Goal: Answer question/provide support

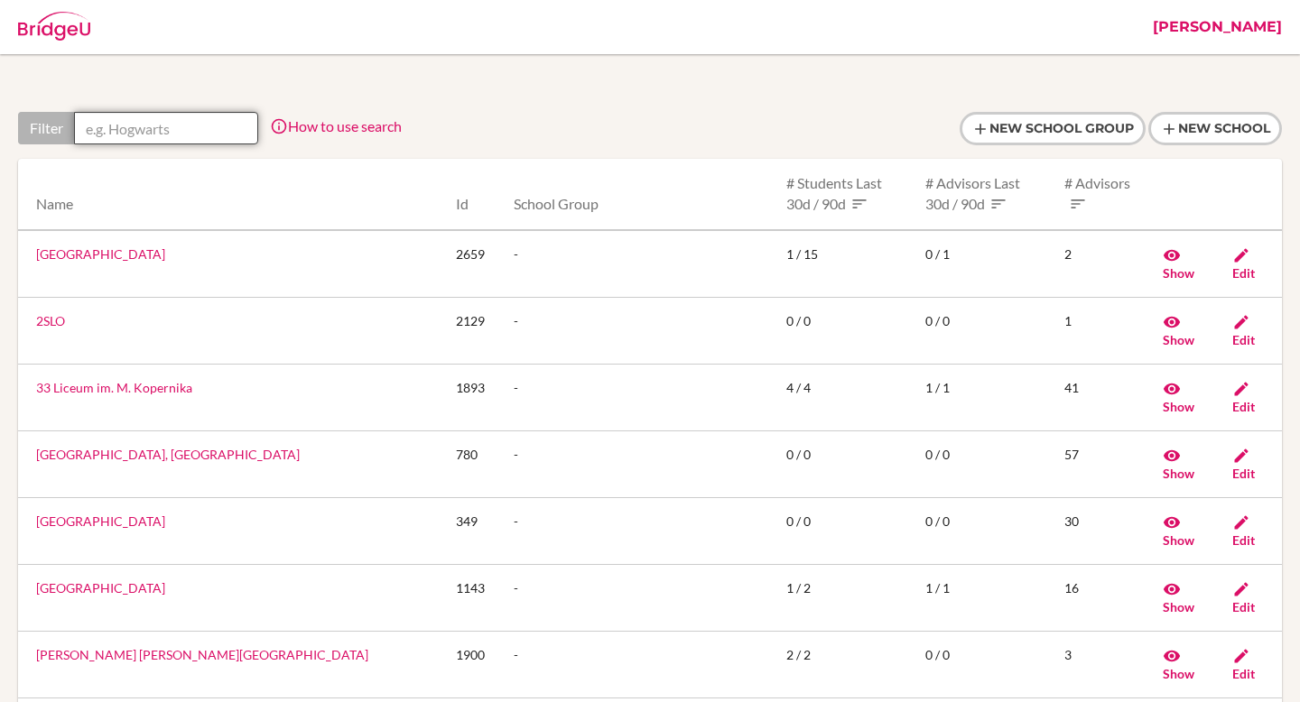
click at [189, 137] on input "text" at bounding box center [166, 128] width 184 height 33
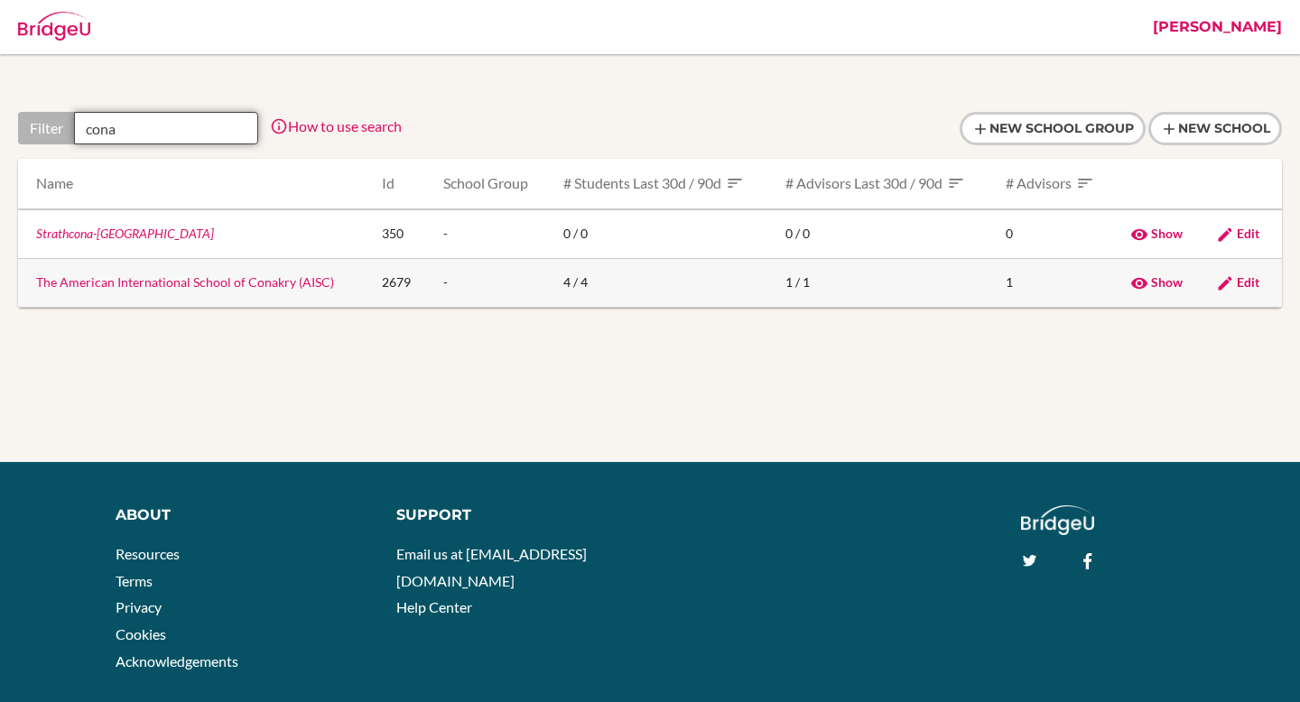
type input "cona"
click at [239, 283] on link "The American International School of Conakry (AISC)" at bounding box center [185, 281] width 298 height 15
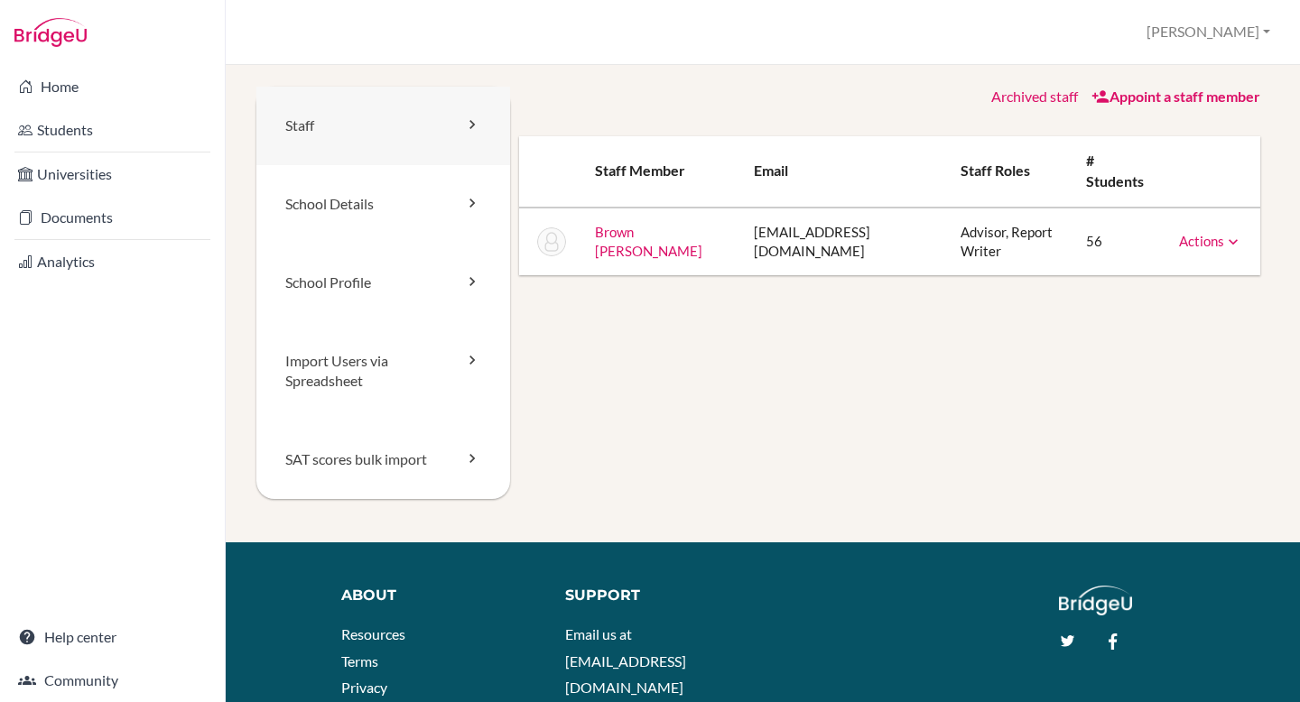
click at [332, 104] on link "Staff" at bounding box center [383, 126] width 254 height 79
click at [1039, 98] on link "Archived staff" at bounding box center [1034, 96] width 87 height 17
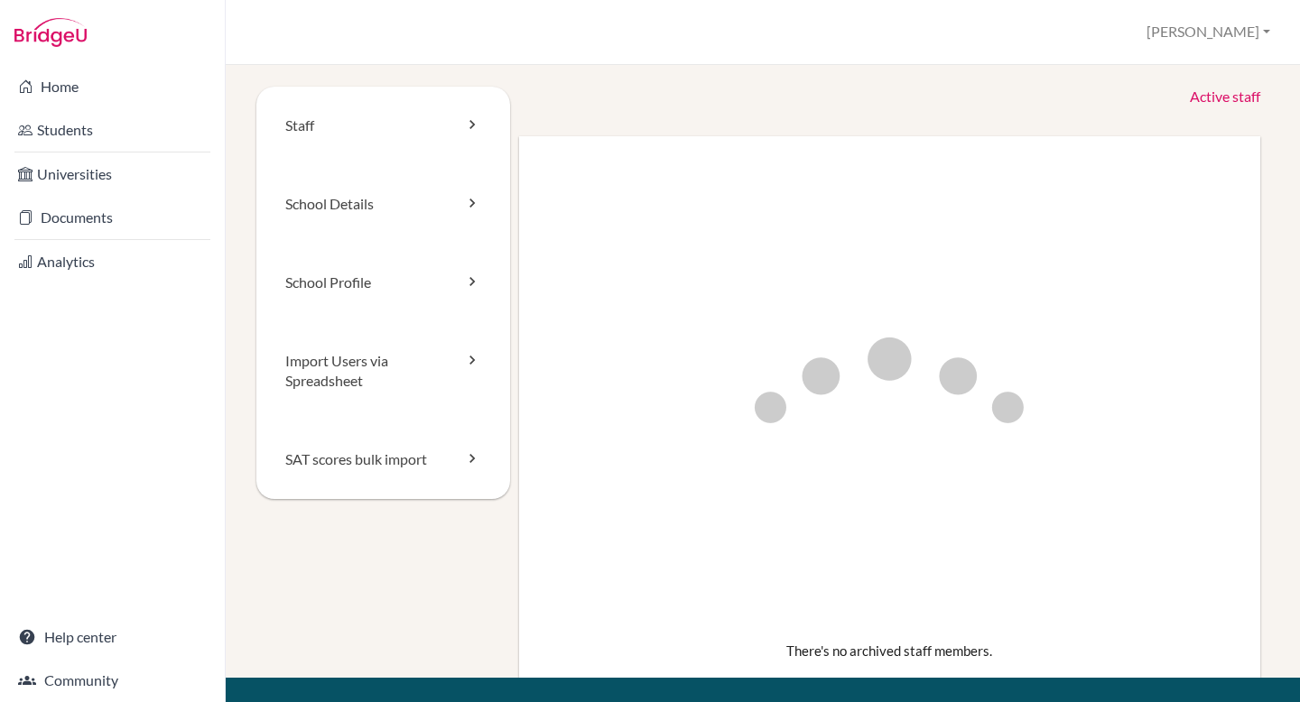
click at [1214, 100] on link "Active staff" at bounding box center [1225, 97] width 70 height 21
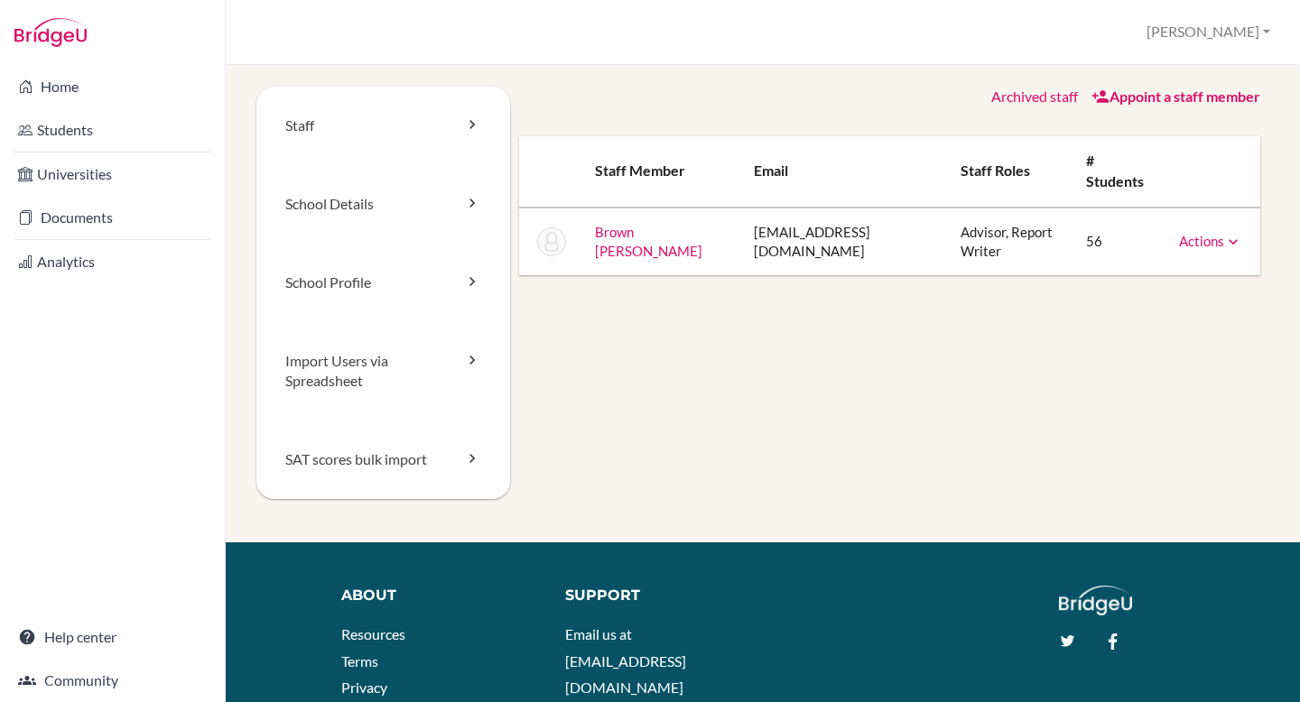
click at [1217, 246] on link "Actions" at bounding box center [1210, 241] width 63 height 16
click at [731, 305] on div "Staff School Details School Profile Import Users via Spreadsheet SAT scores bul…" at bounding box center [762, 315] width 1013 height 456
click at [1221, 244] on link "Actions" at bounding box center [1210, 241] width 63 height 16
click at [1213, 293] on link "Reset Password" at bounding box center [1164, 298] width 153 height 26
click at [1231, 35] on button "[PERSON_NAME]" at bounding box center [1208, 31] width 140 height 33
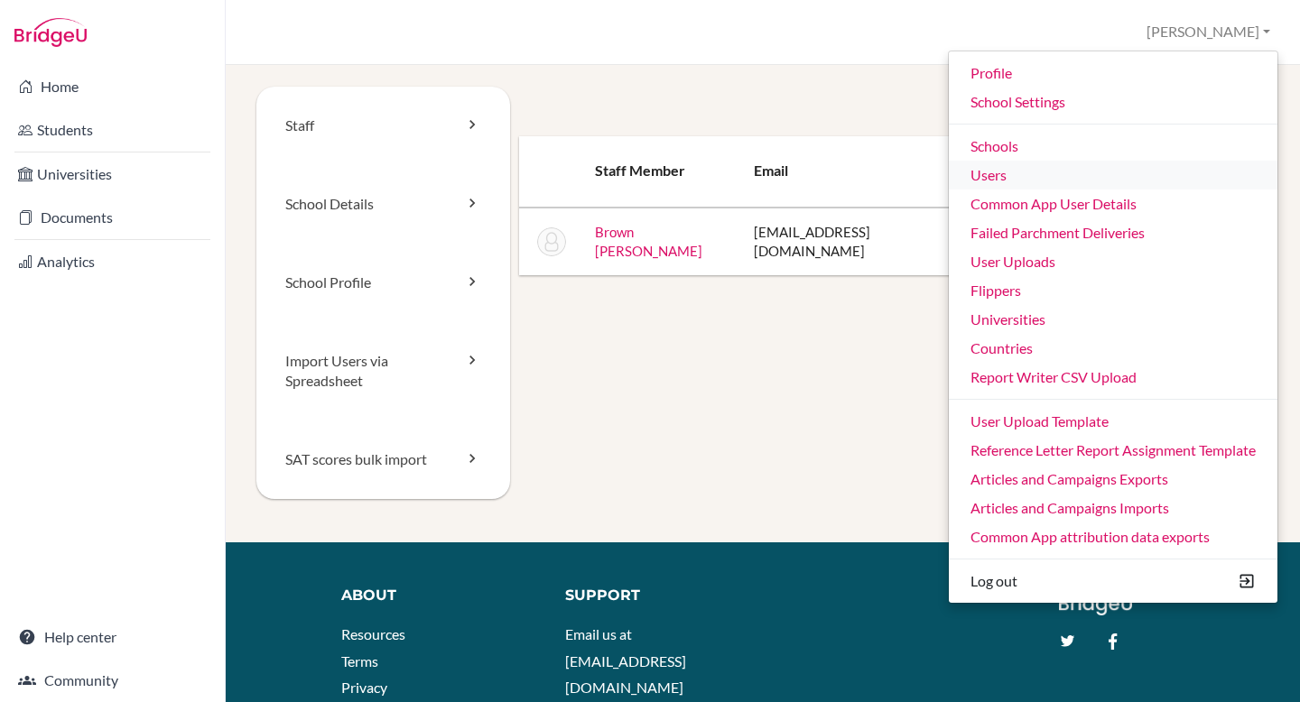
click at [1049, 183] on link "Users" at bounding box center [1113, 175] width 329 height 29
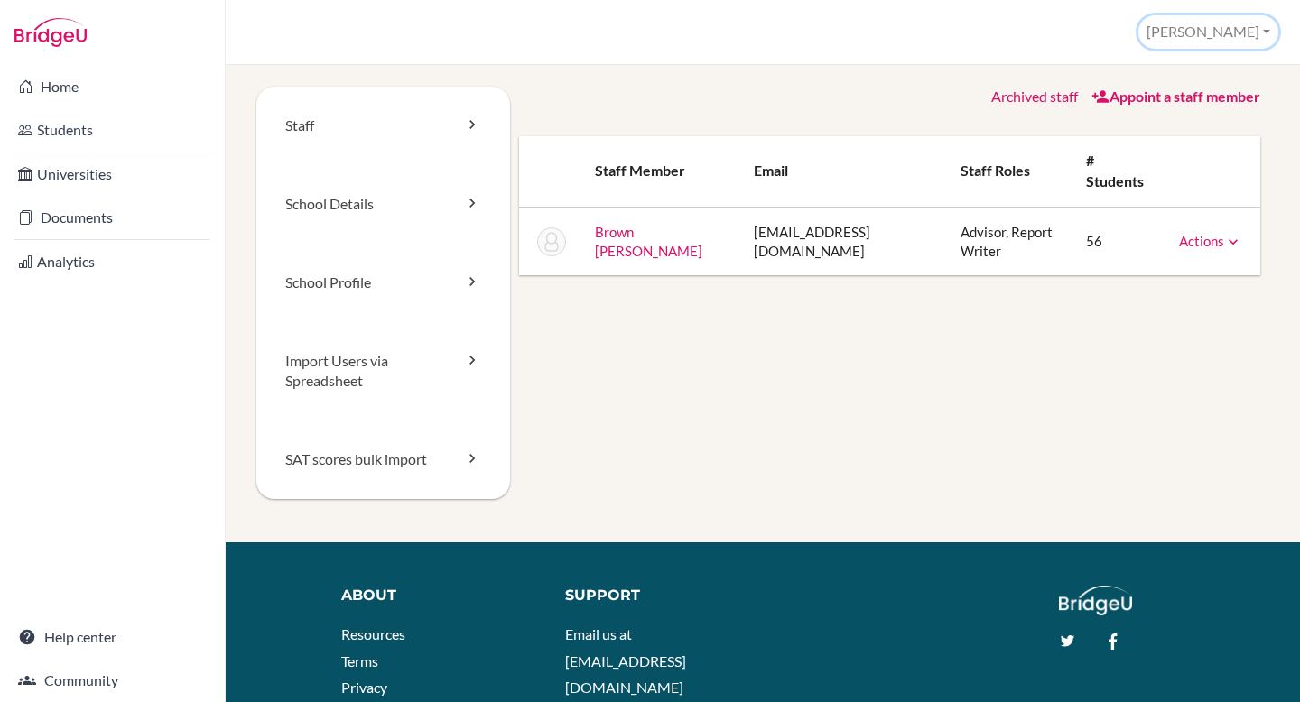
click at [1244, 33] on button "[PERSON_NAME]" at bounding box center [1208, 31] width 140 height 33
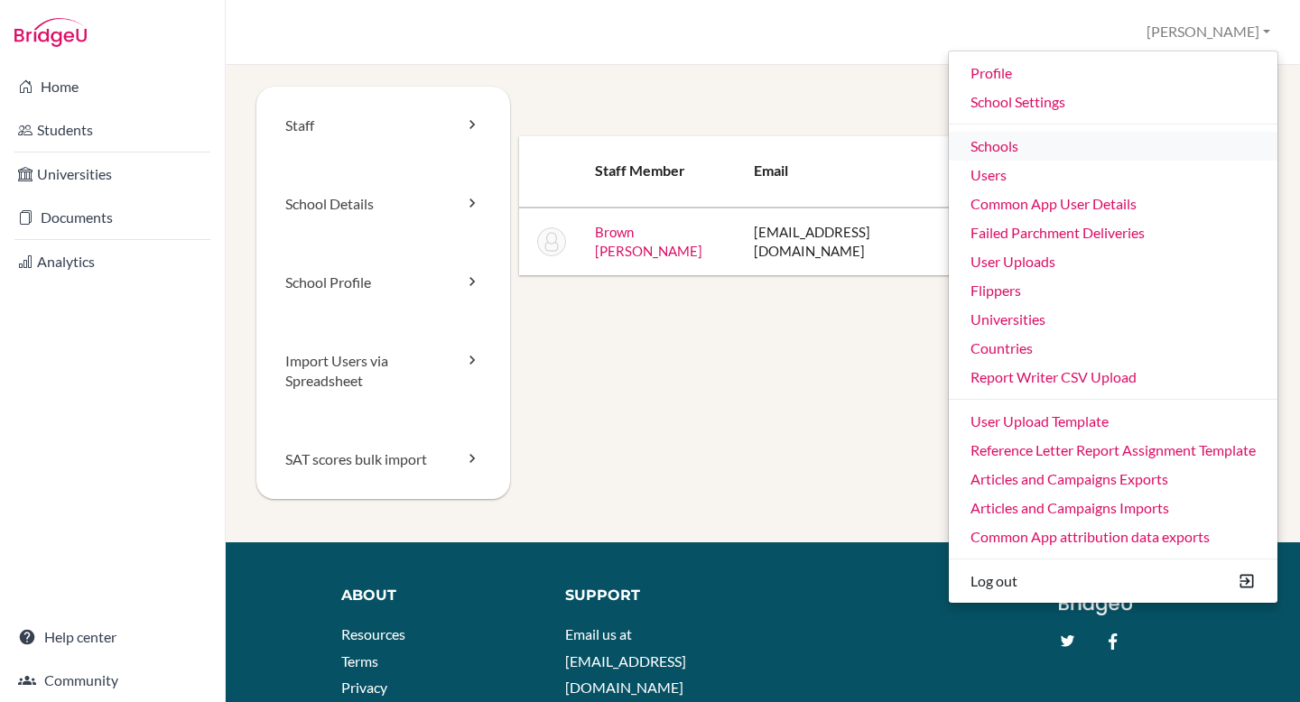
click at [1020, 148] on link "Schools" at bounding box center [1113, 146] width 329 height 29
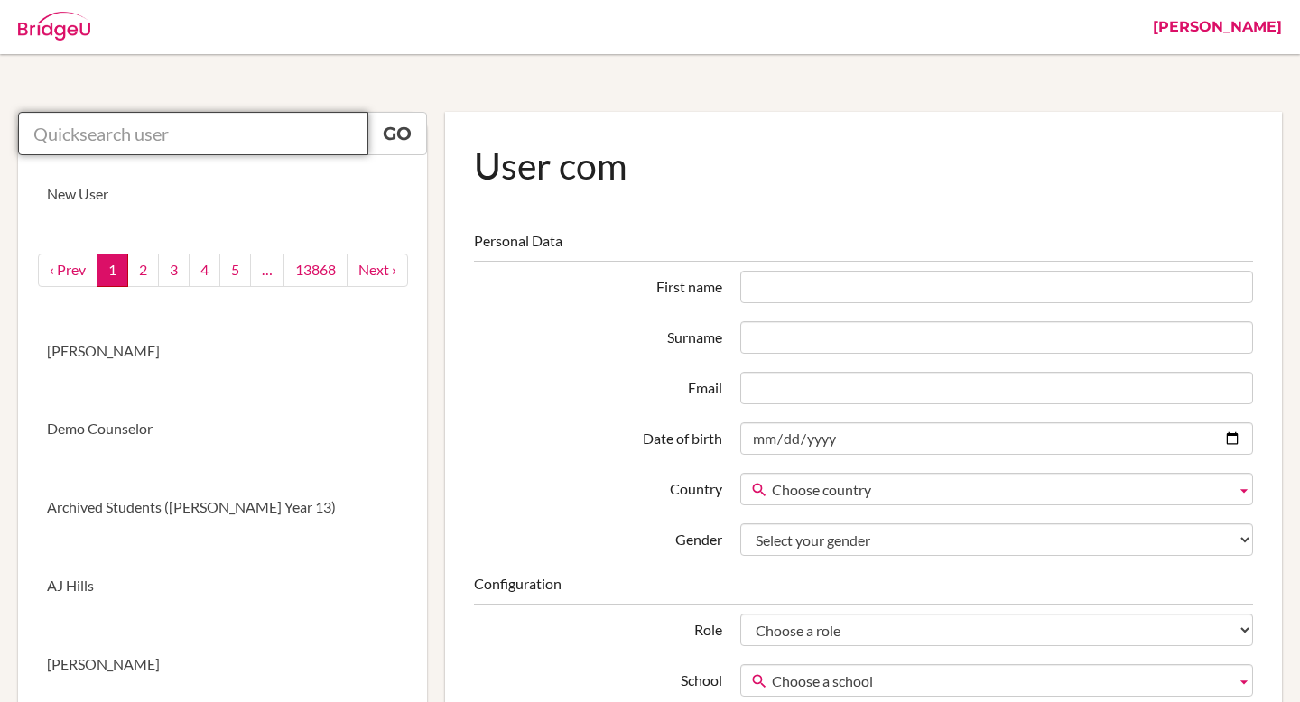
click at [215, 137] on input "text" at bounding box center [193, 133] width 350 height 43
paste input "[EMAIL_ADDRESS][DOMAIN_NAME]"
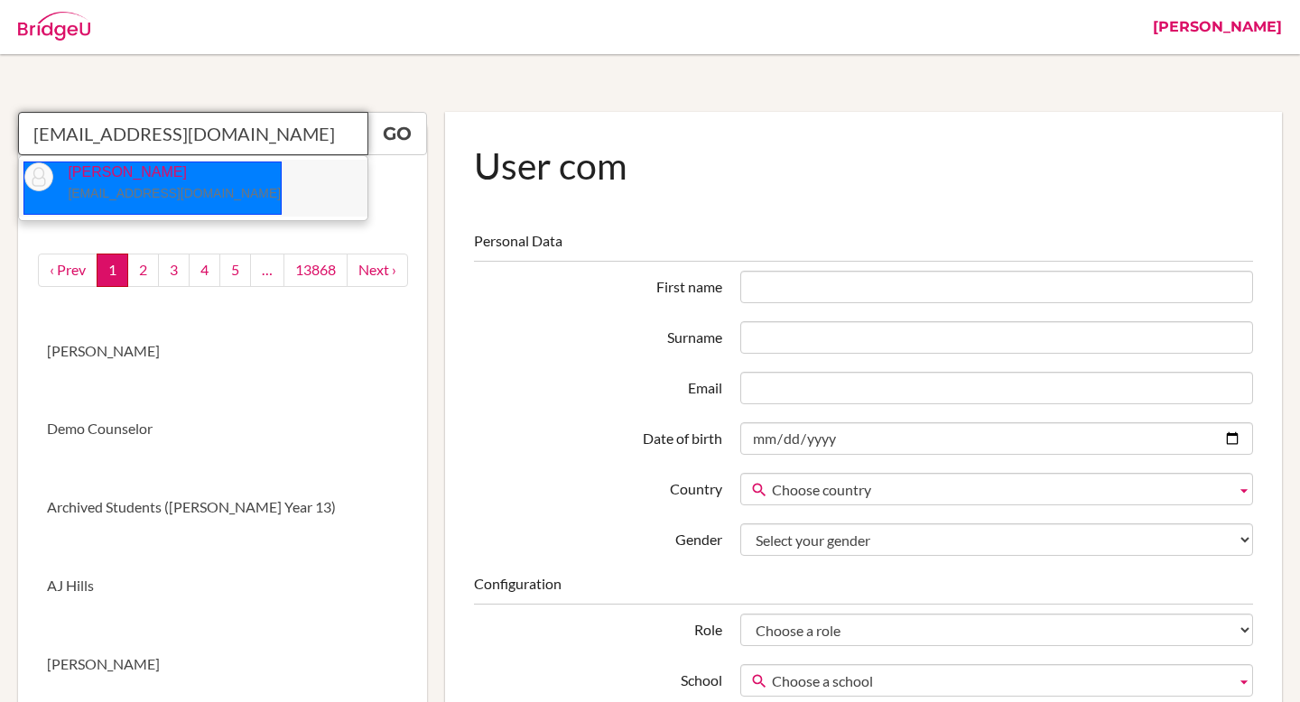
click at [138, 185] on p "Julie Falbo jfalbo@ans.edu.ni" at bounding box center [167, 184] width 228 height 42
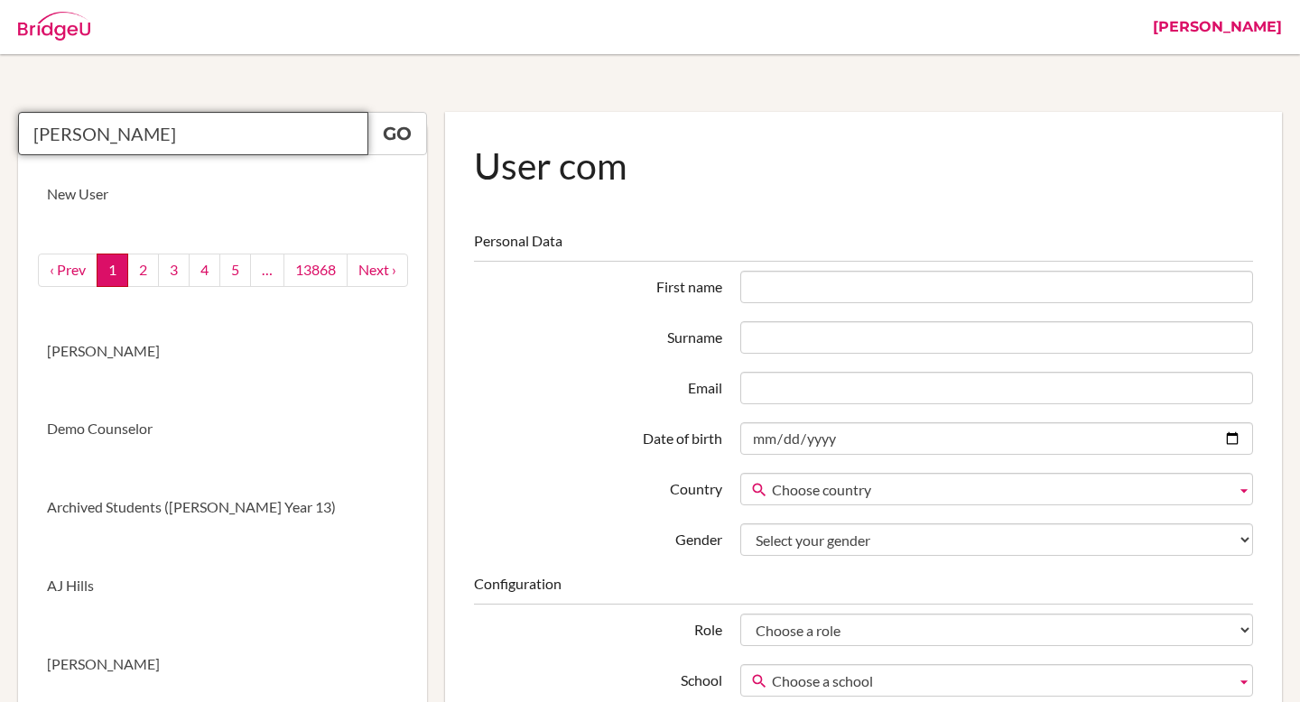
click at [191, 146] on input "Julie Falbo" at bounding box center [193, 133] width 350 height 43
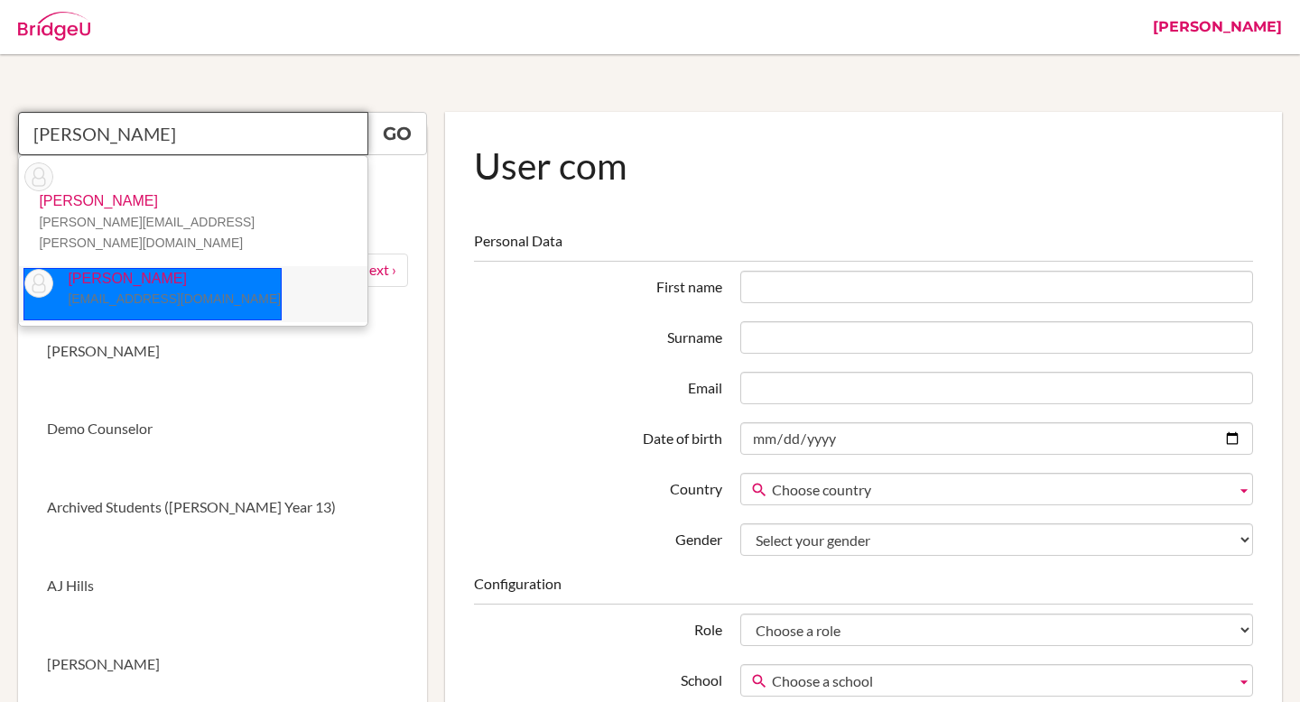
click at [138, 292] on small "jfalbo@ans.edu.ni" at bounding box center [174, 299] width 213 height 14
type input "Julie Falbo"
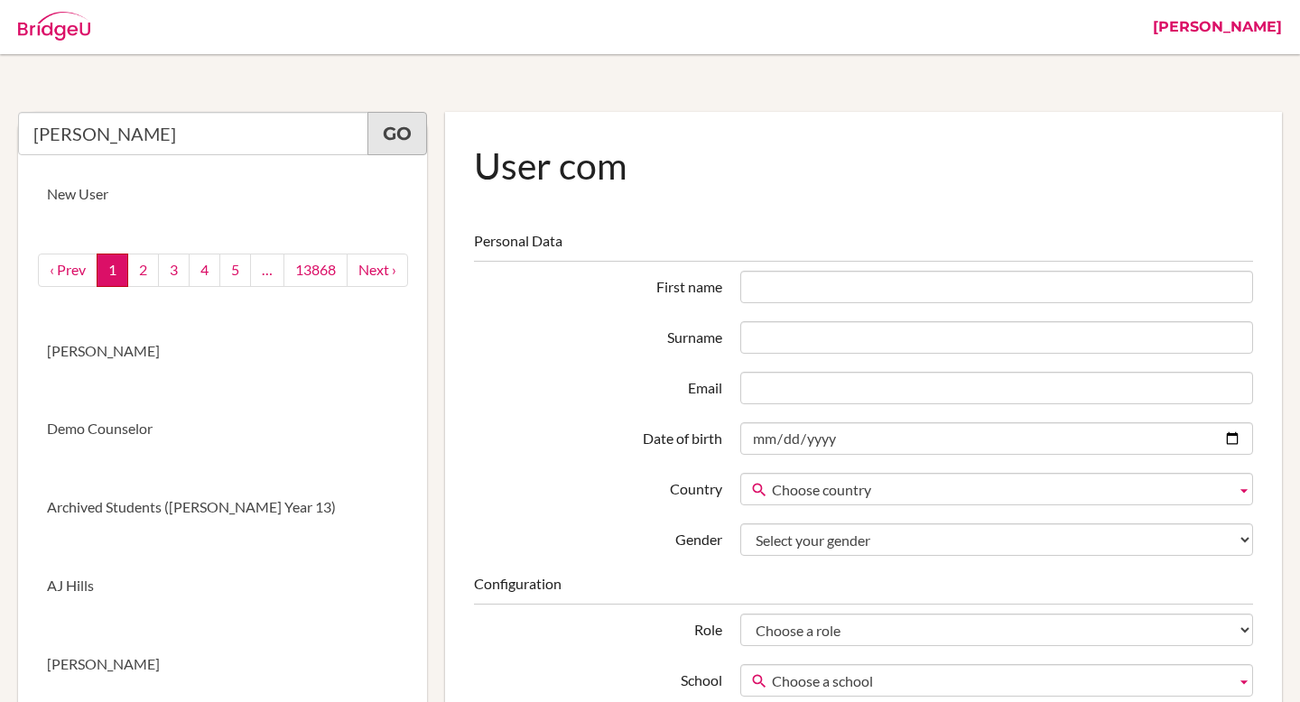
click at [396, 132] on link "Go" at bounding box center [397, 133] width 60 height 43
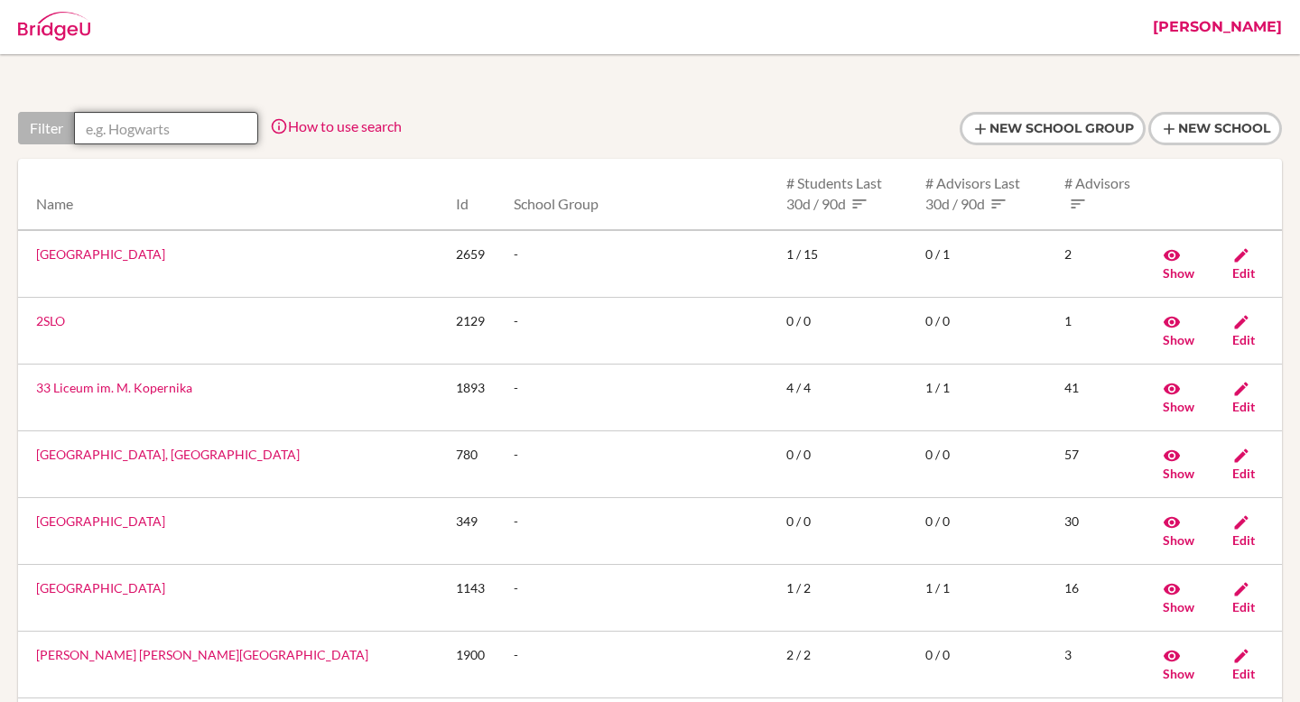
click at [163, 134] on input "text" at bounding box center [166, 128] width 184 height 33
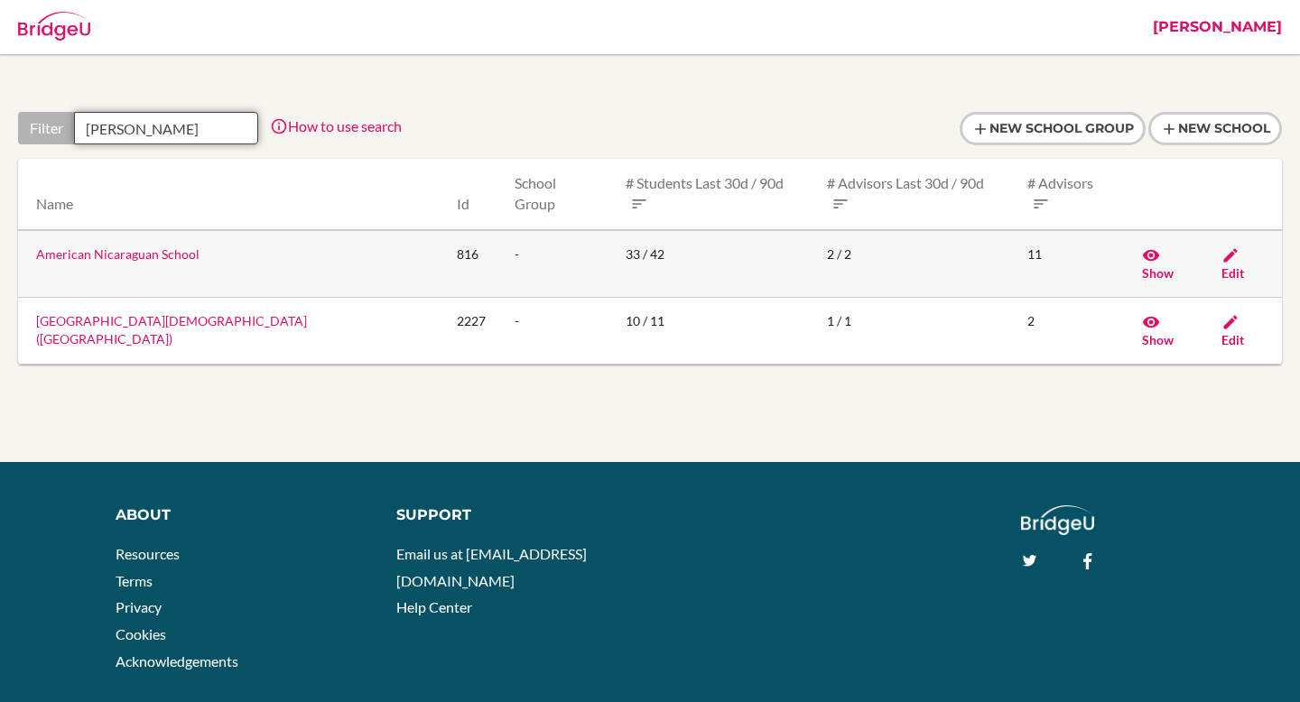
type input "nicara"
click at [114, 246] on link "American Nicaraguan School" at bounding box center [117, 253] width 163 height 15
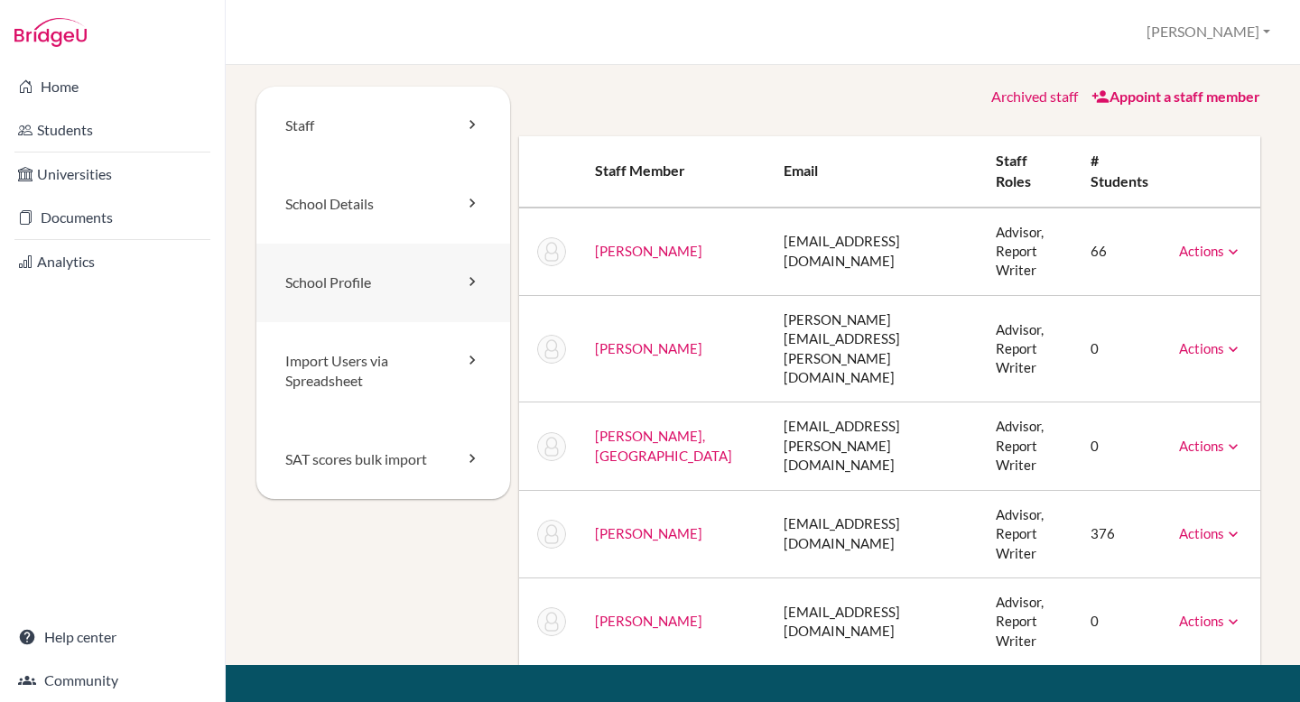
click at [384, 290] on link "School Profile" at bounding box center [383, 283] width 254 height 79
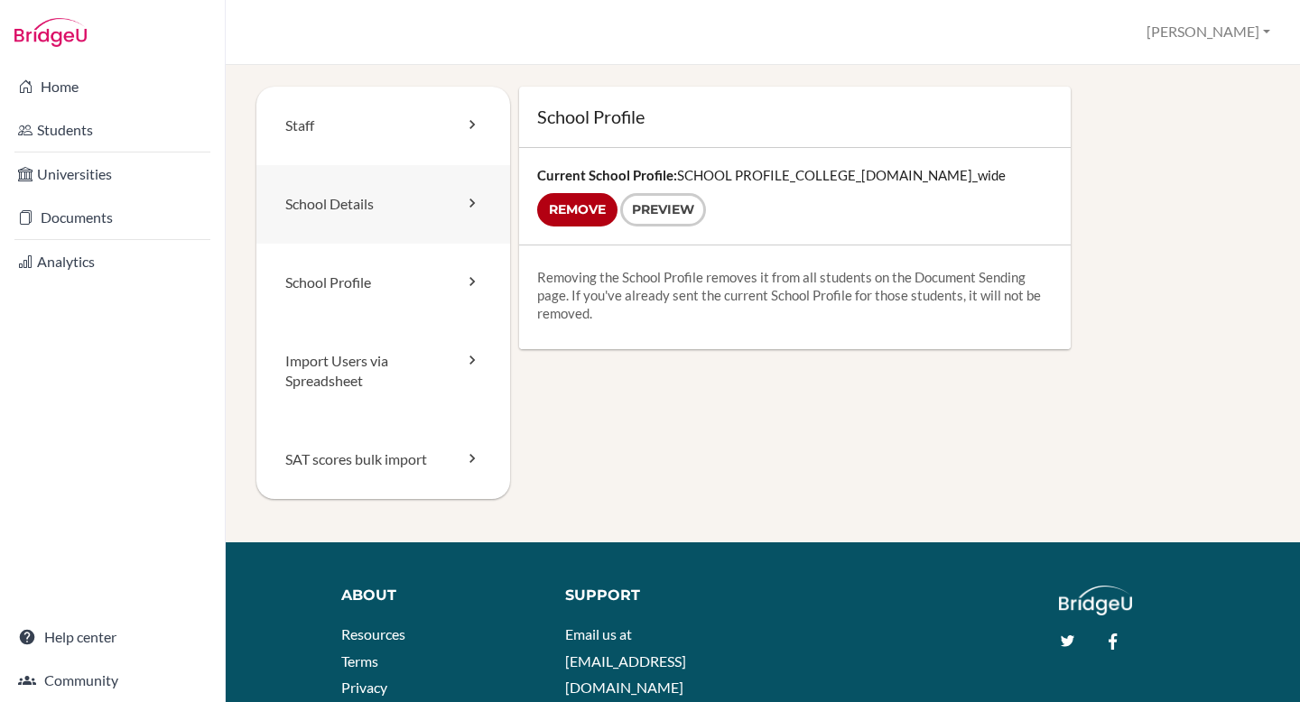
click at [303, 211] on link "School Details" at bounding box center [383, 204] width 254 height 79
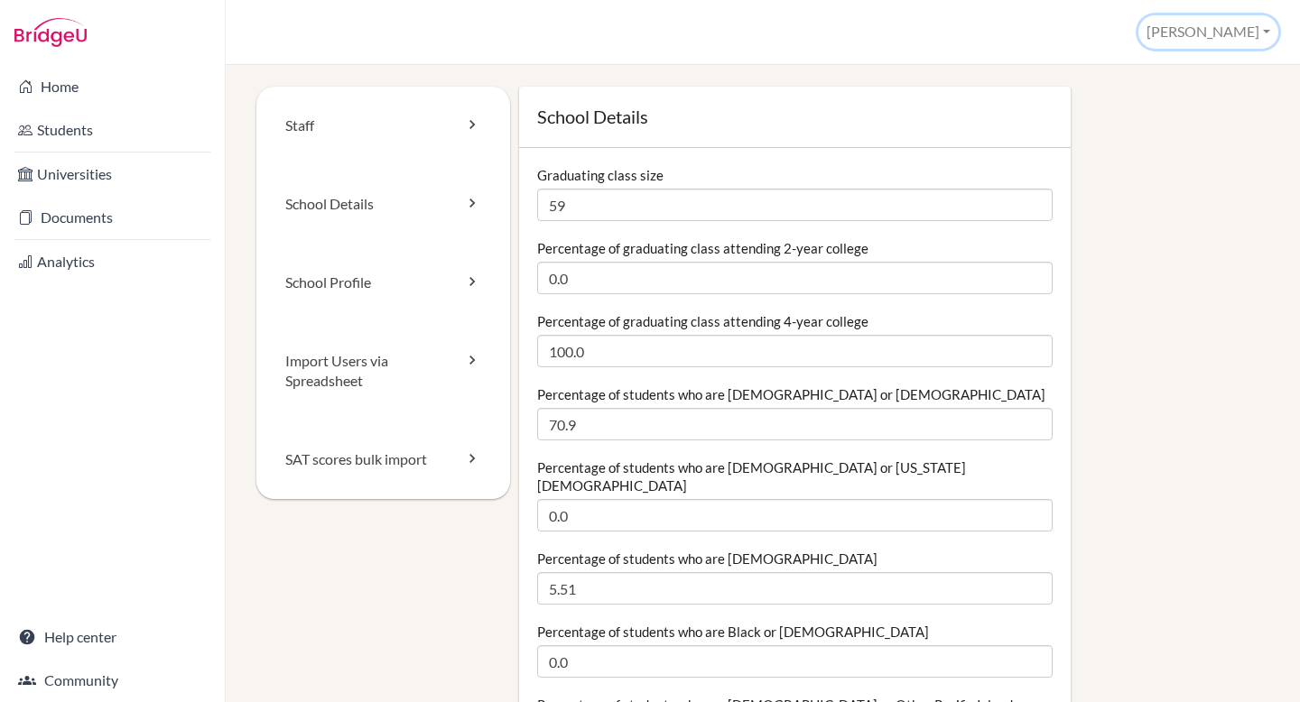
click at [1255, 35] on button "[PERSON_NAME]" at bounding box center [1208, 31] width 140 height 33
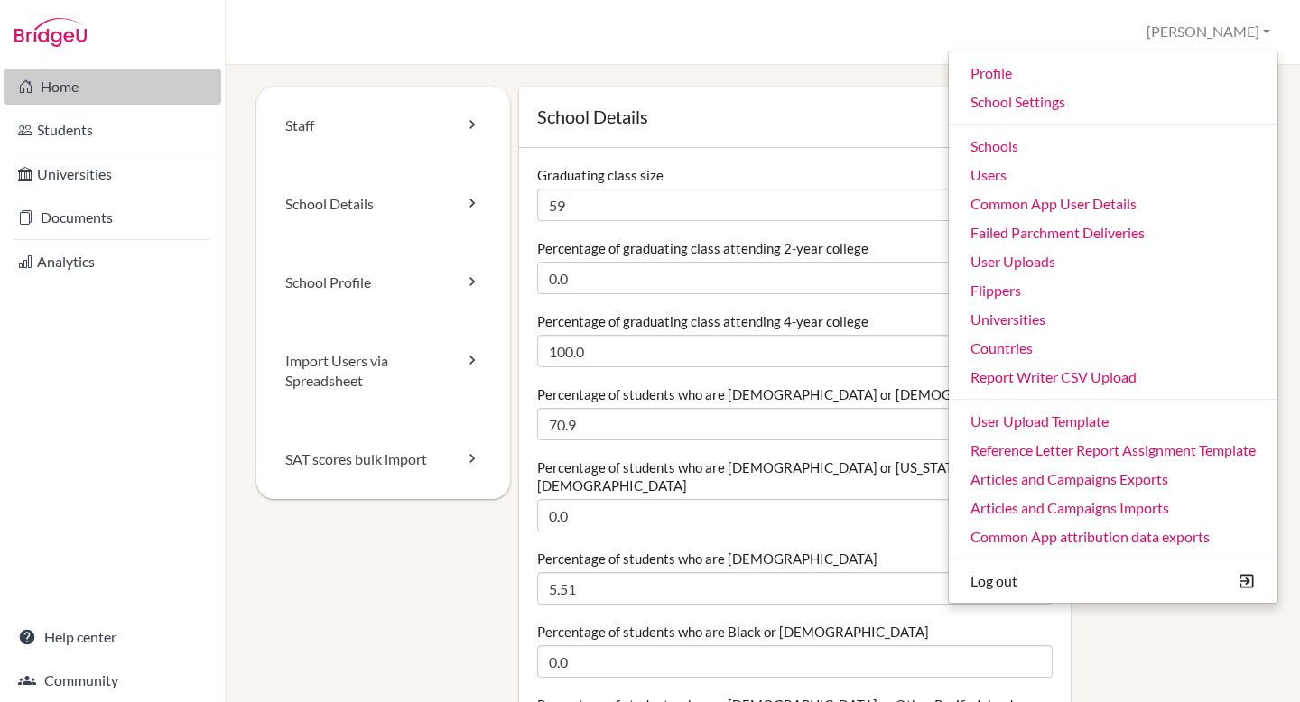
click at [180, 88] on link "Home" at bounding box center [113, 87] width 218 height 36
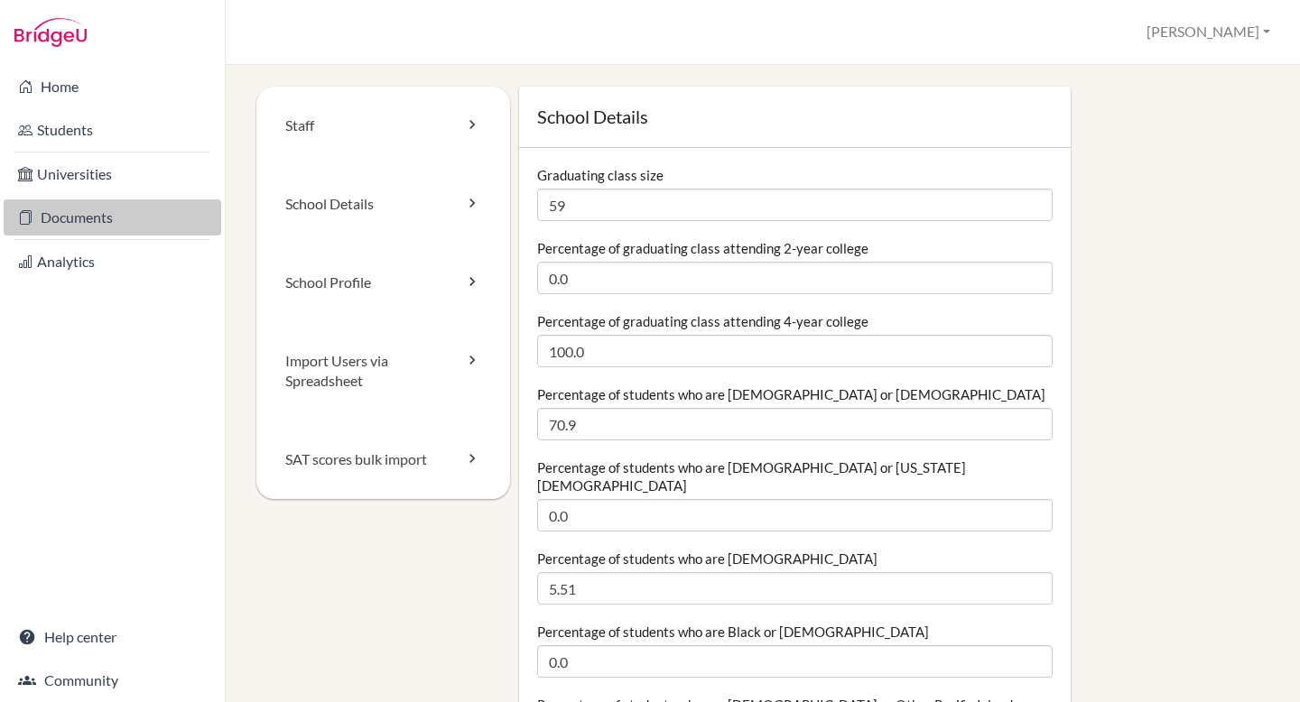
click at [100, 221] on link "Documents" at bounding box center [113, 218] width 218 height 36
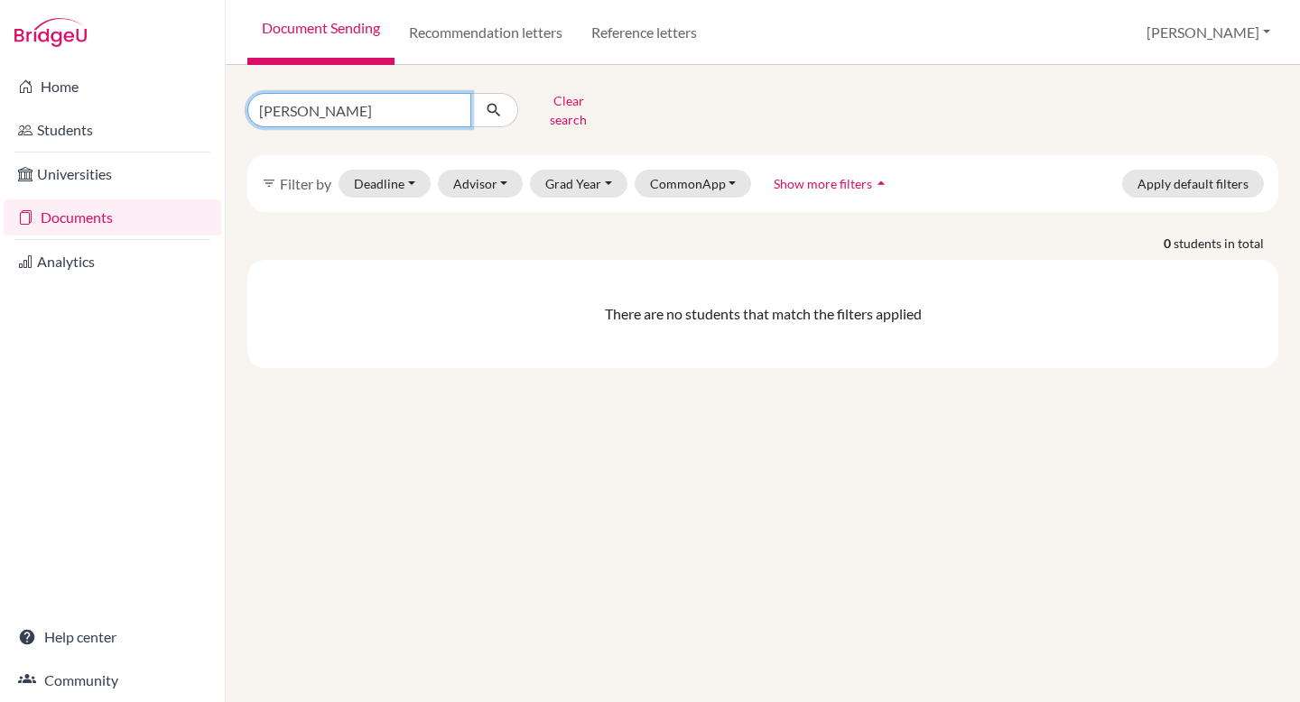
click at [397, 103] on input "Shaurya Sharma" at bounding box center [359, 110] width 224 height 34
click at [464, 179] on button "Advisor" at bounding box center [481, 184] width 86 height 28
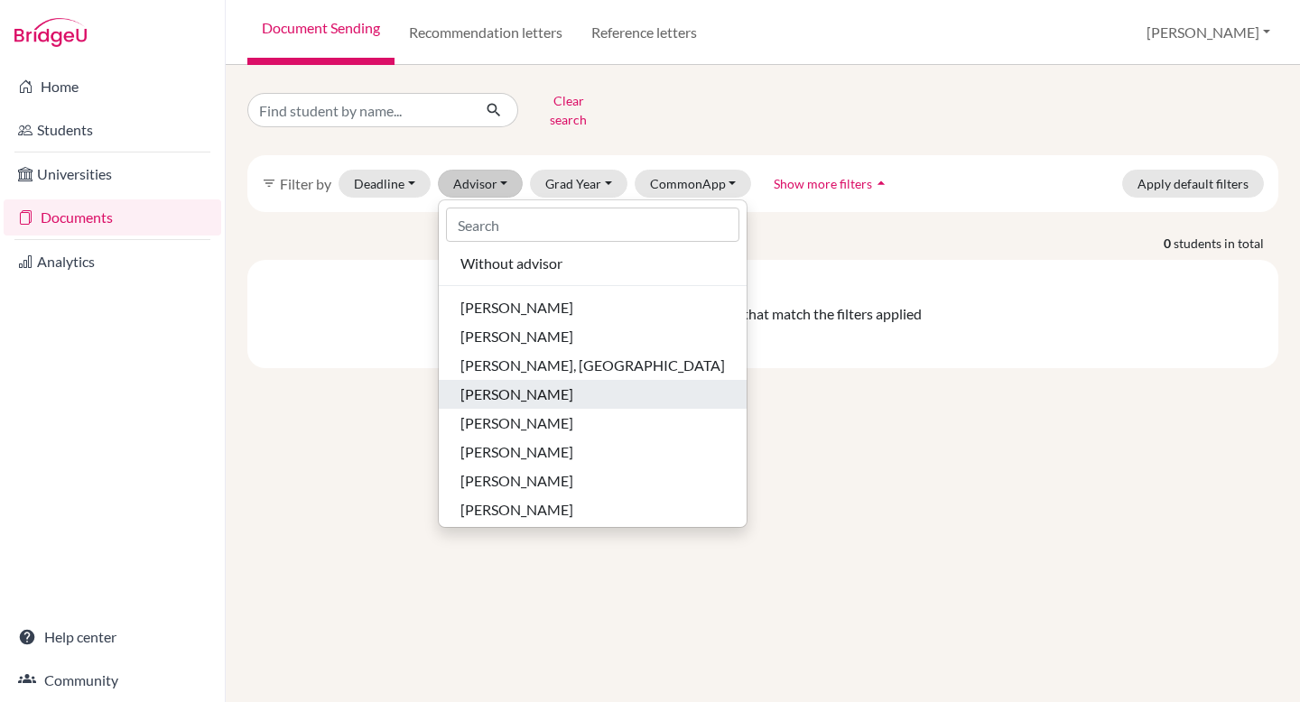
click at [559, 380] on button "Falbo, Julie" at bounding box center [593, 394] width 308 height 29
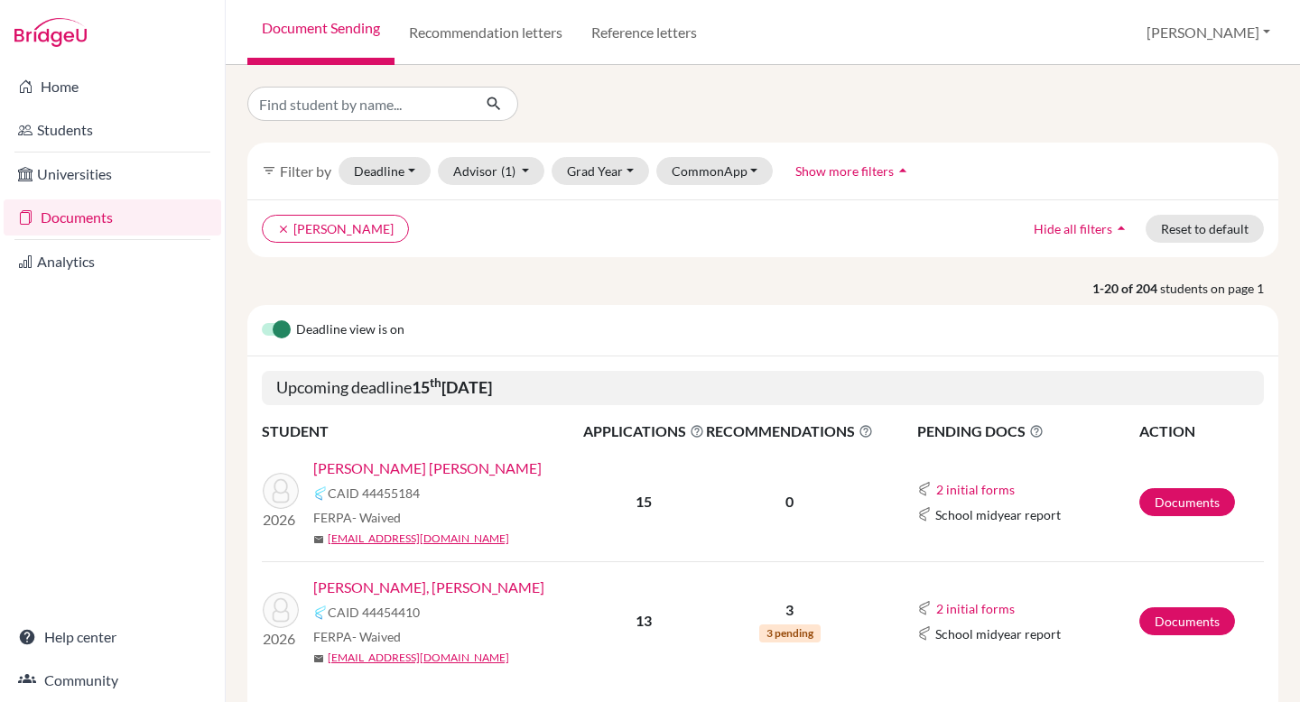
click at [412, 465] on link "Arguello Martinez, Juan Pablo" at bounding box center [427, 469] width 228 height 22
